Goal: Information Seeking & Learning: Understand process/instructions

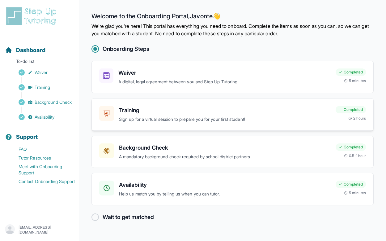
click at [157, 116] on p "Sign up for a virtual session to prepare you for your first student!" at bounding box center [225, 119] width 212 height 7
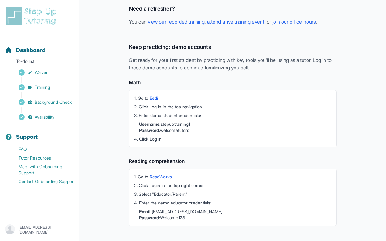
scroll to position [149, 0]
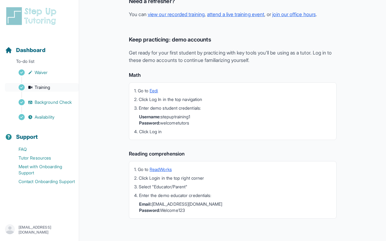
click at [50, 85] on span "Training" at bounding box center [43, 87] width 16 height 6
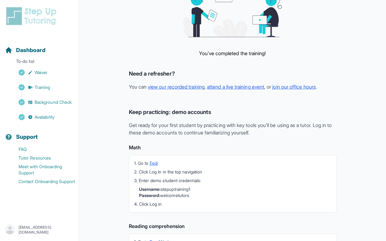
scroll to position [0, 0]
